Goal: Check status: Check status

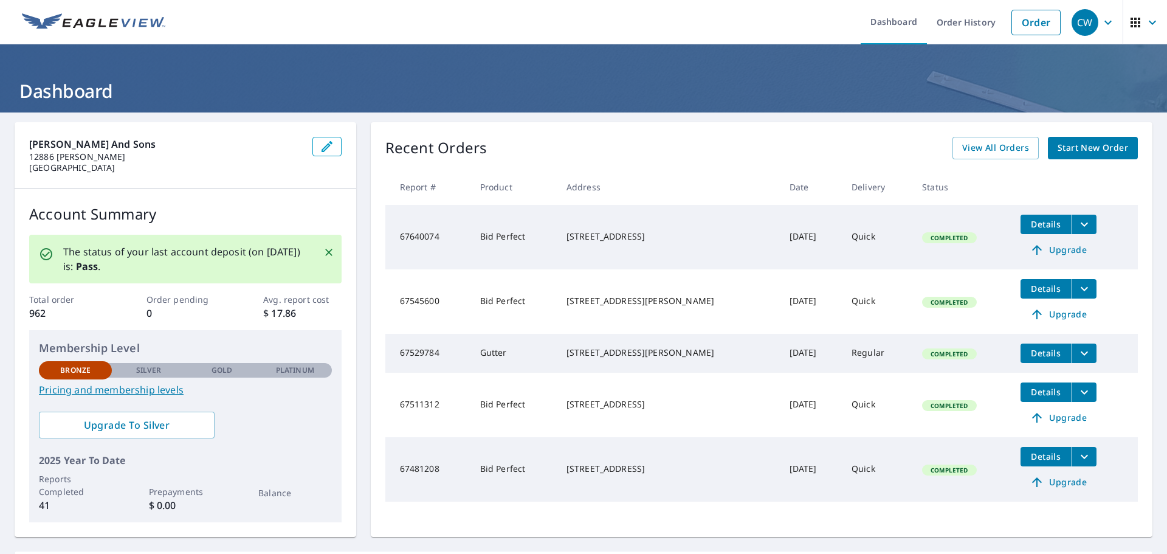
click at [1028, 289] on span "Details" at bounding box center [1046, 289] width 36 height 12
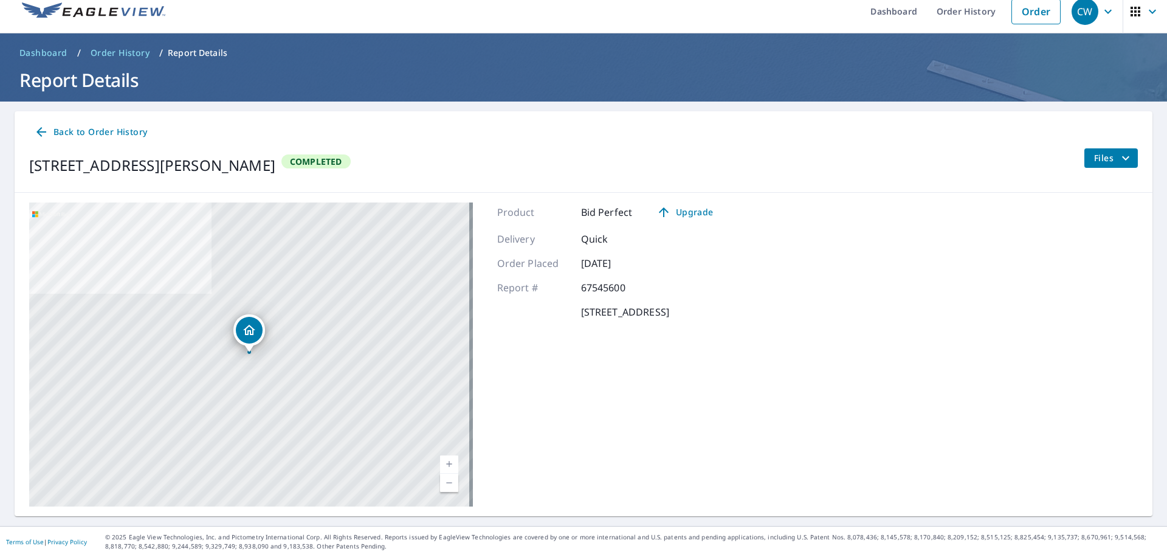
scroll to position [14, 0]
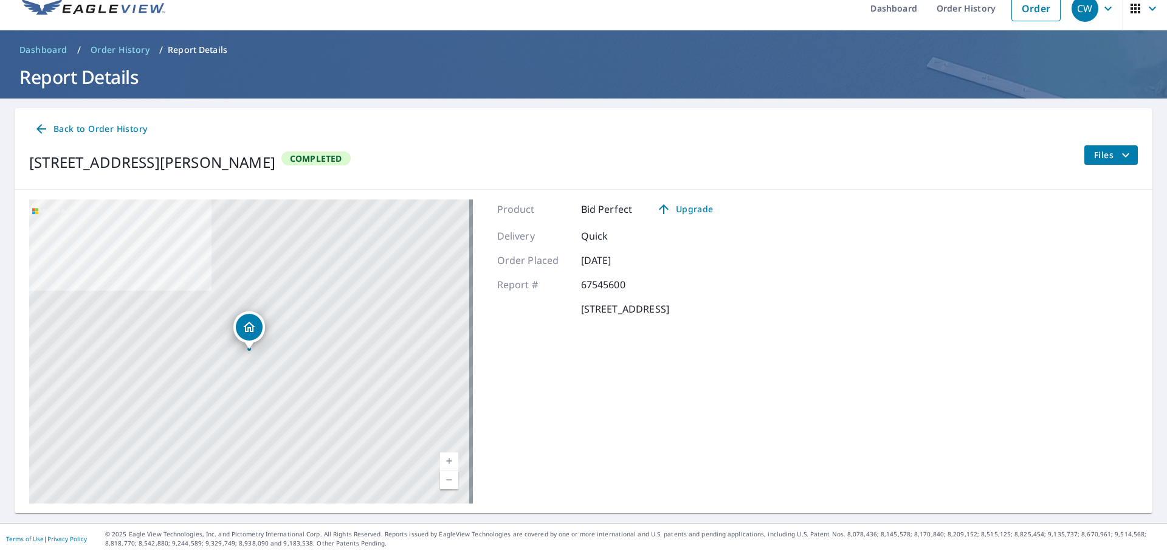
click at [40, 125] on icon at bounding box center [41, 129] width 15 height 15
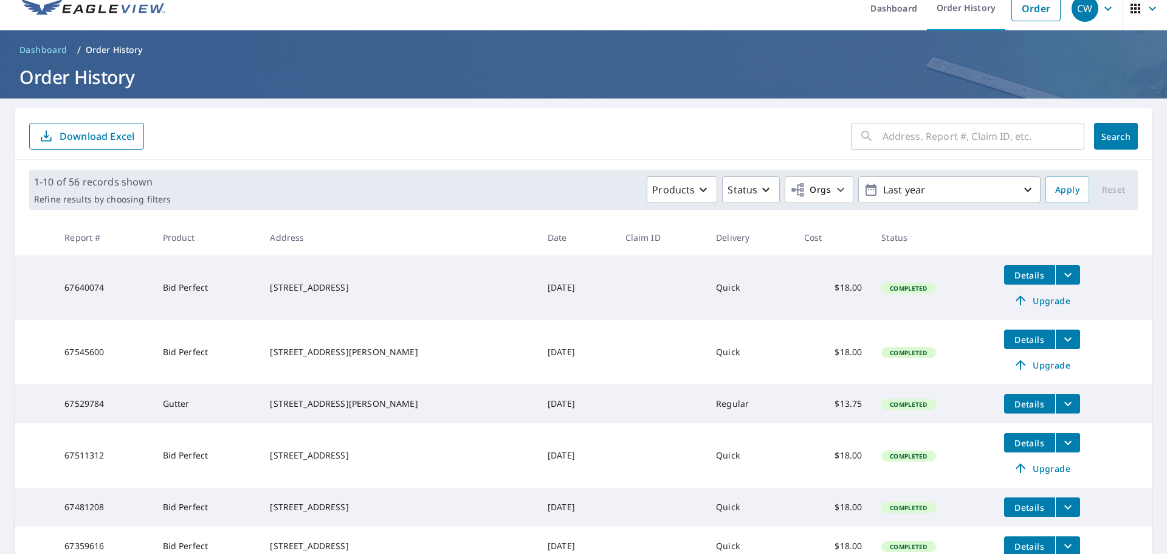
click at [93, 353] on td "67545600" at bounding box center [104, 352] width 98 height 64
click at [303, 354] on div "[STREET_ADDRESS][PERSON_NAME]" at bounding box center [399, 352] width 258 height 12
click at [1060, 339] on icon "filesDropdownBtn-67545600" at bounding box center [1067, 339] width 15 height 15
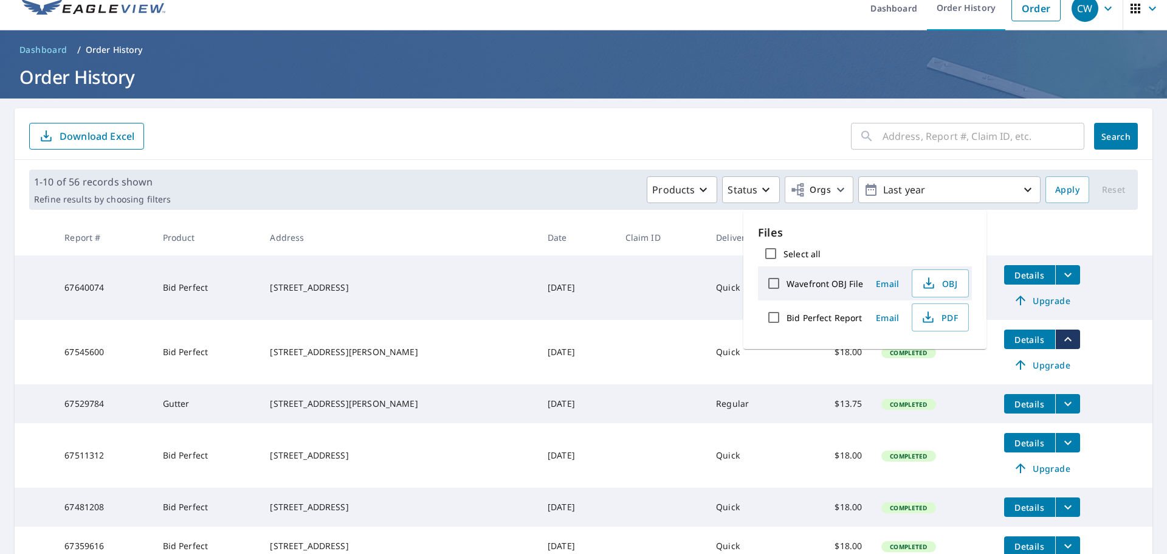
click at [887, 354] on span "Completed" at bounding box center [908, 352] width 52 height 9
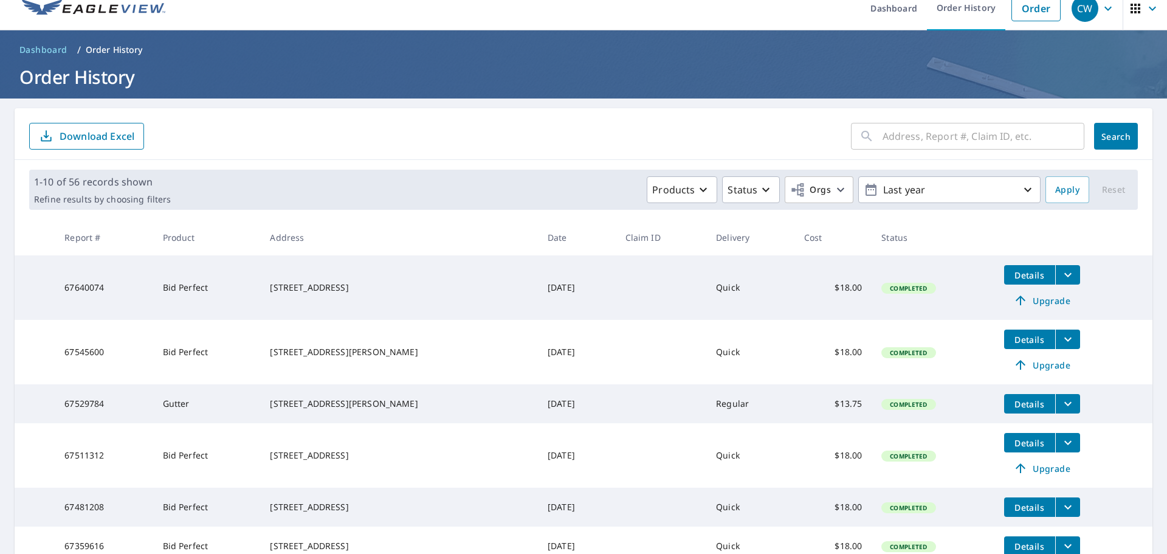
click at [888, 354] on span "Completed" at bounding box center [908, 352] width 52 height 9
click at [890, 138] on input "text" at bounding box center [983, 136] width 202 height 34
click at [307, 349] on div "[STREET_ADDRESS][PERSON_NAME]" at bounding box center [399, 352] width 258 height 12
